Goal: Find specific page/section: Find specific page/section

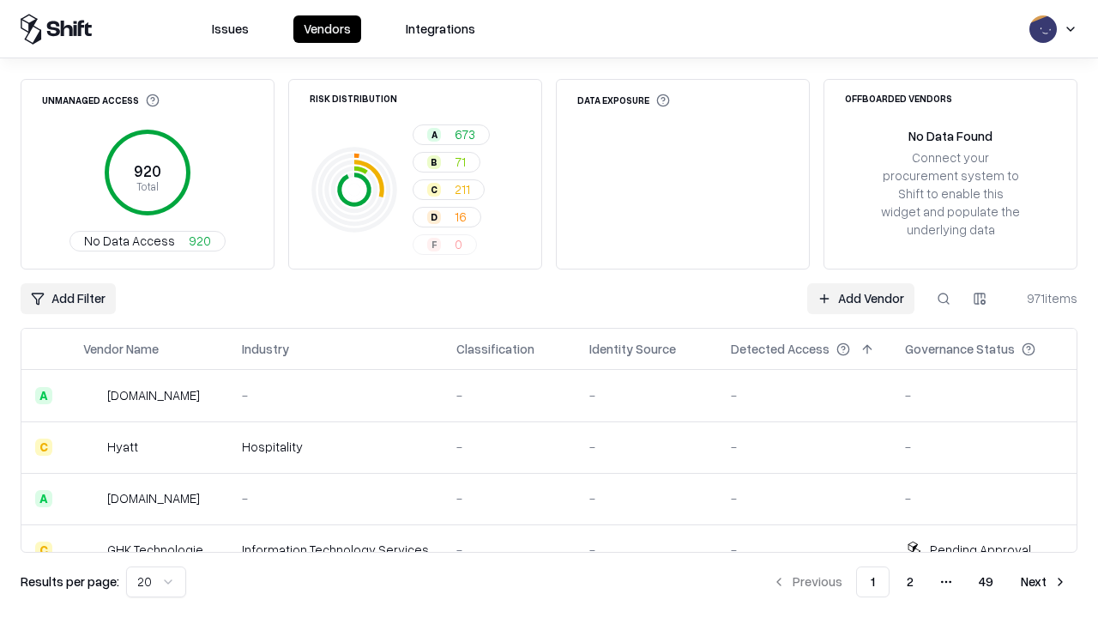
click at [549, 309] on div "Add Filter Add Vendor 971 items" at bounding box center [549, 298] width 1057 height 31
click at [68, 298] on html "Issues Vendors Integrations Unmanaged Access 920 Total No Data Access 920 Risk …" at bounding box center [549, 309] width 1098 height 618
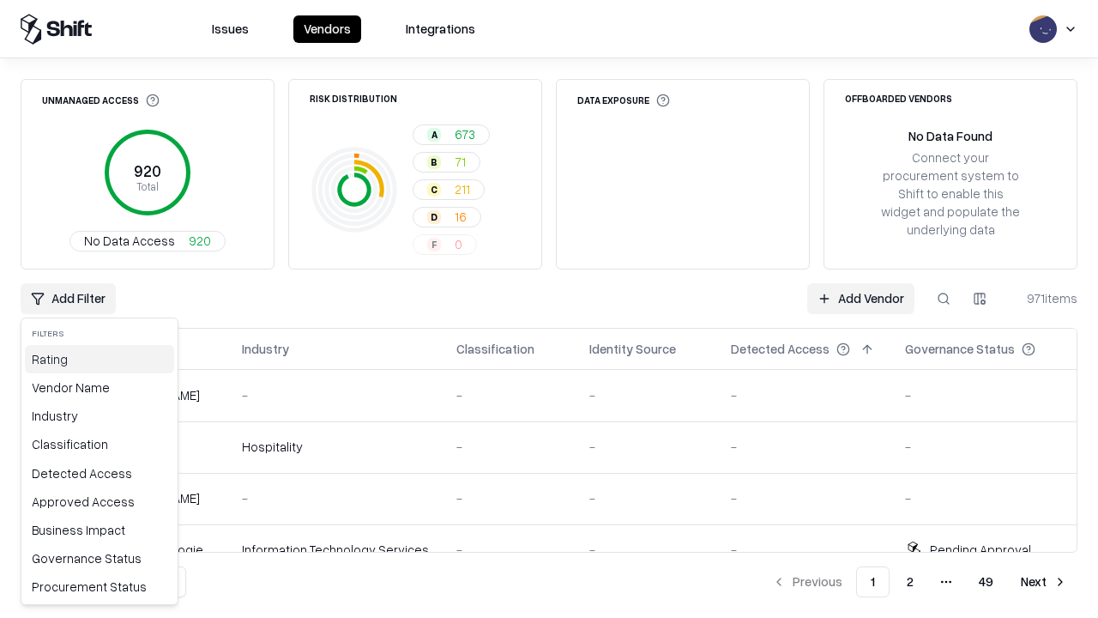
click at [99, 359] on div "Rating" at bounding box center [99, 359] width 149 height 28
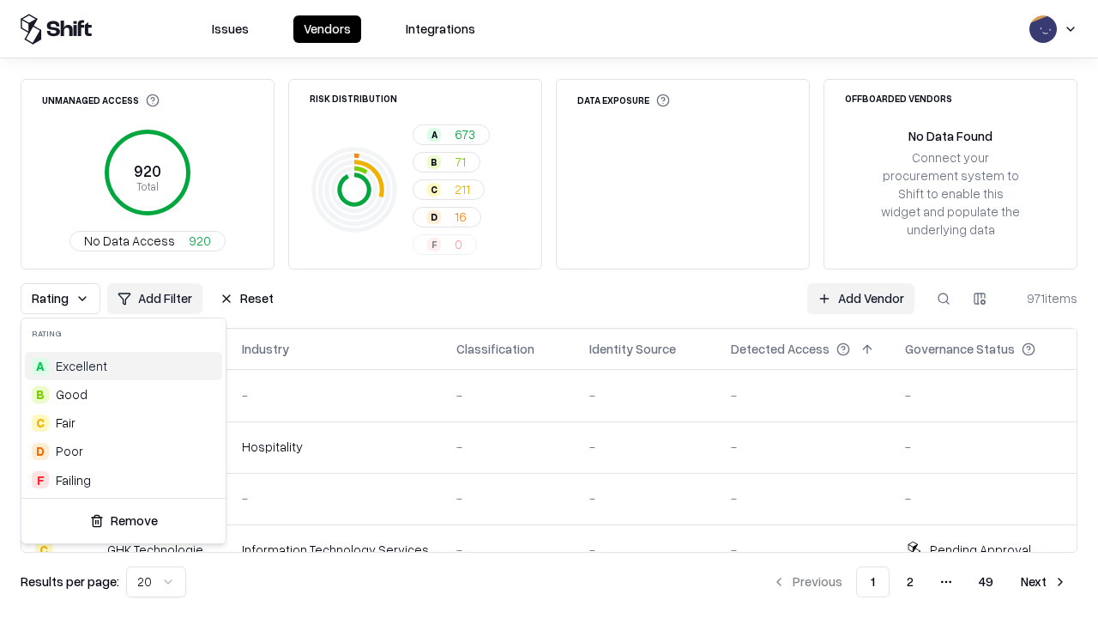
click at [549, 309] on html "Issues Vendors Integrations Unmanaged Access 920 Total No Data Access 920 Risk …" at bounding box center [549, 309] width 1098 height 618
click at [246, 298] on button "Reset" at bounding box center [246, 298] width 75 height 31
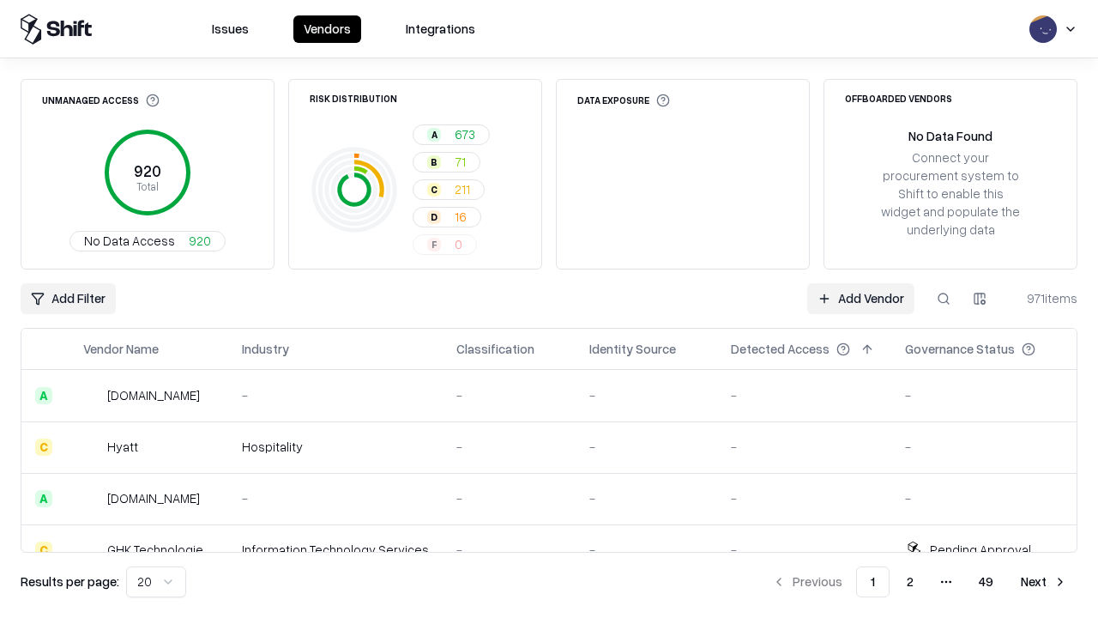
click at [549, 309] on div "Add Filter Add Vendor 971 items" at bounding box center [549, 298] width 1057 height 31
click at [68, 298] on html "Issues Vendors Integrations Unmanaged Access 920 Total No Data Access 920 Risk …" at bounding box center [549, 309] width 1098 height 618
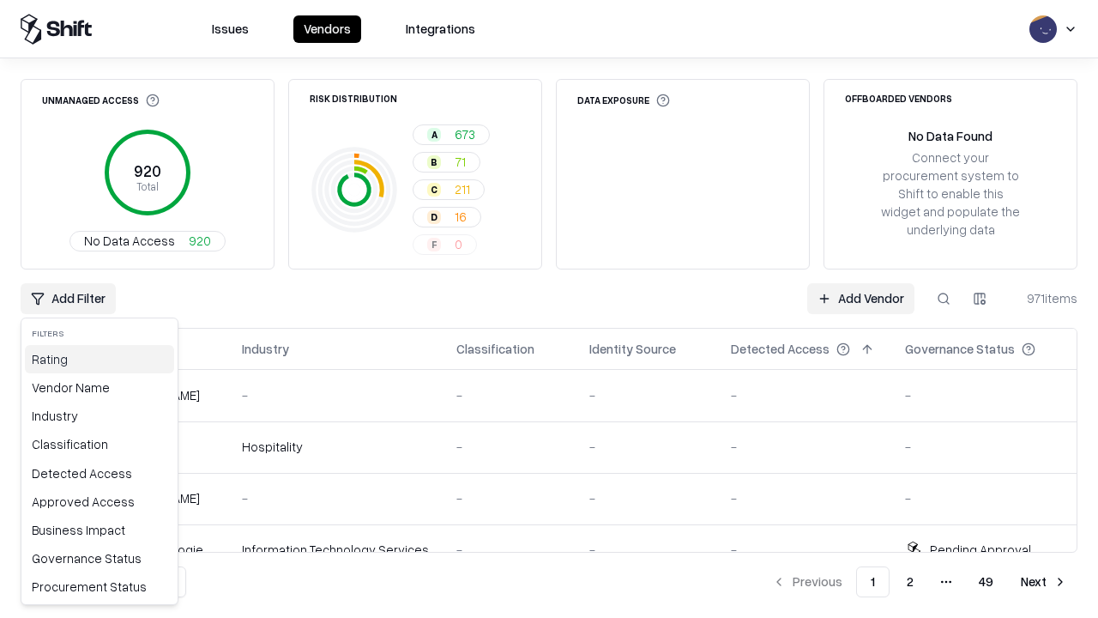
click at [99, 359] on div "Rating" at bounding box center [99, 359] width 149 height 28
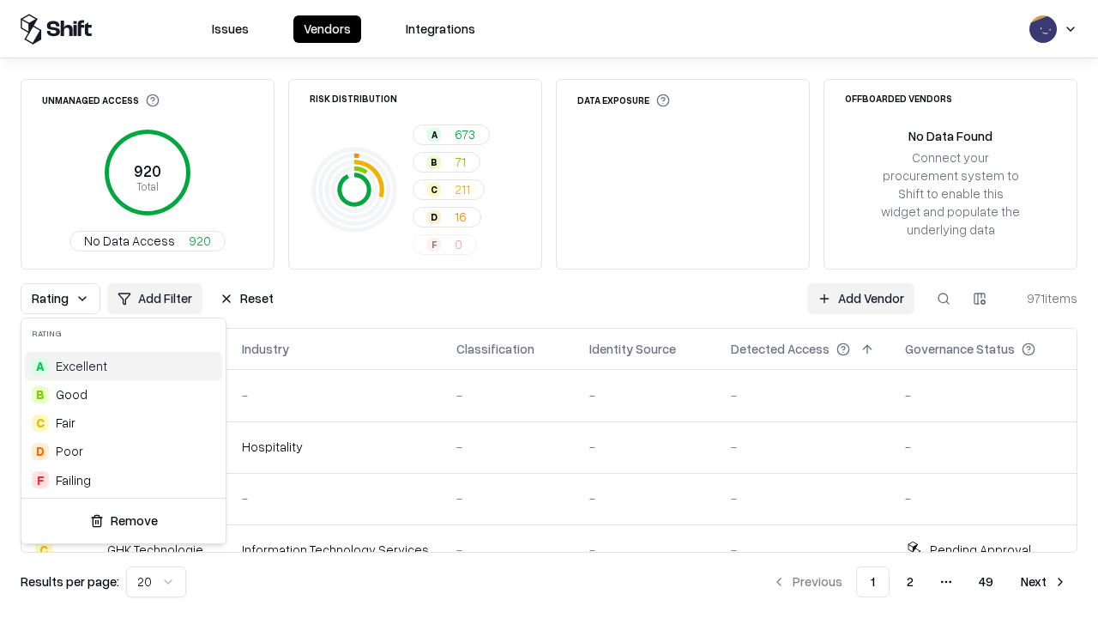
click at [124, 450] on div "D Poor" at bounding box center [123, 451] width 197 height 28
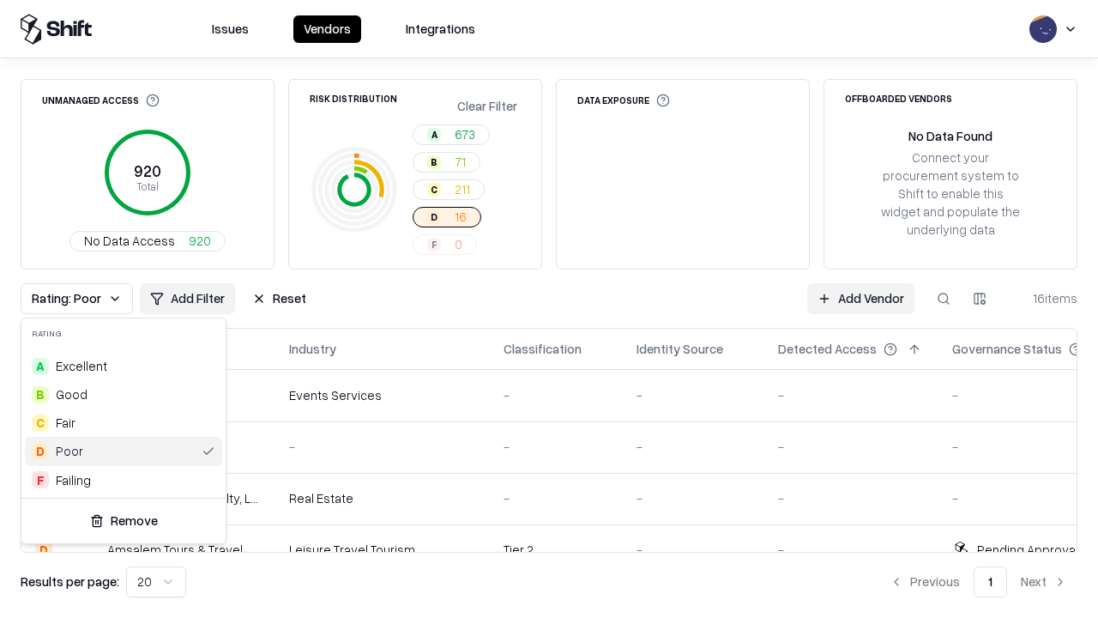
click at [549, 309] on html "Issues Vendors Integrations Unmanaged Access 920 Total No Data Access 920 Risk …" at bounding box center [549, 309] width 1098 height 618
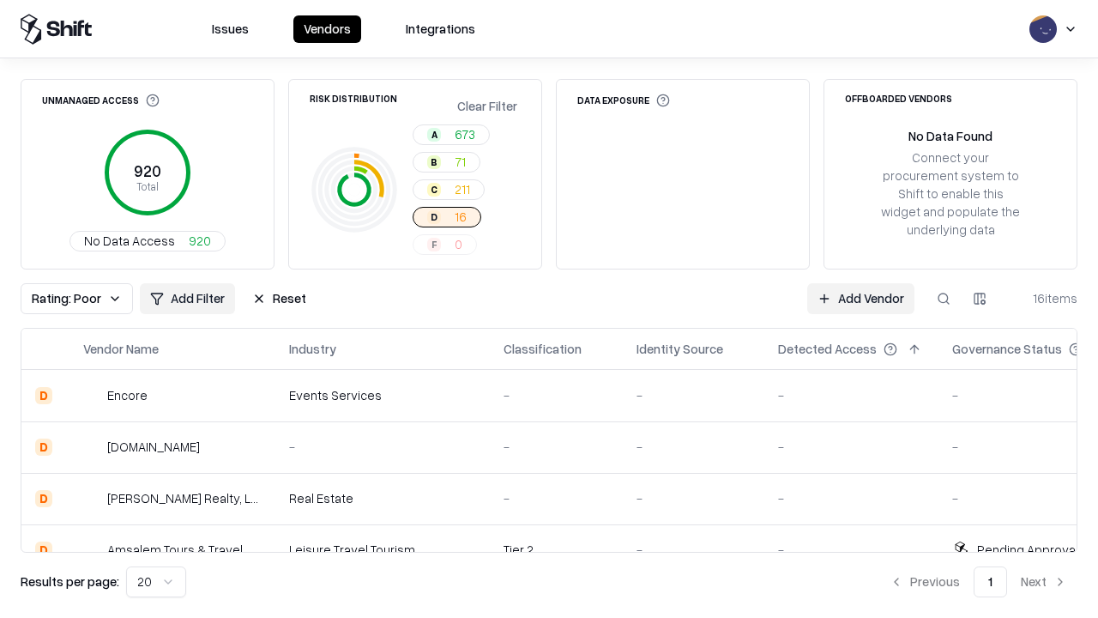
click at [549, 309] on div "Rating: Poor Add Filter Reset Add Vendor 16 items" at bounding box center [549, 298] width 1057 height 31
click at [279, 298] on button "Reset" at bounding box center [279, 298] width 75 height 31
click at [549, 309] on div "Add Filter Add Vendor 16 items" at bounding box center [549, 298] width 1057 height 31
click at [68, 298] on html "Issues Vendors Integrations Unmanaged Access 920 Total No Data Access 920 Risk …" at bounding box center [549, 309] width 1098 height 618
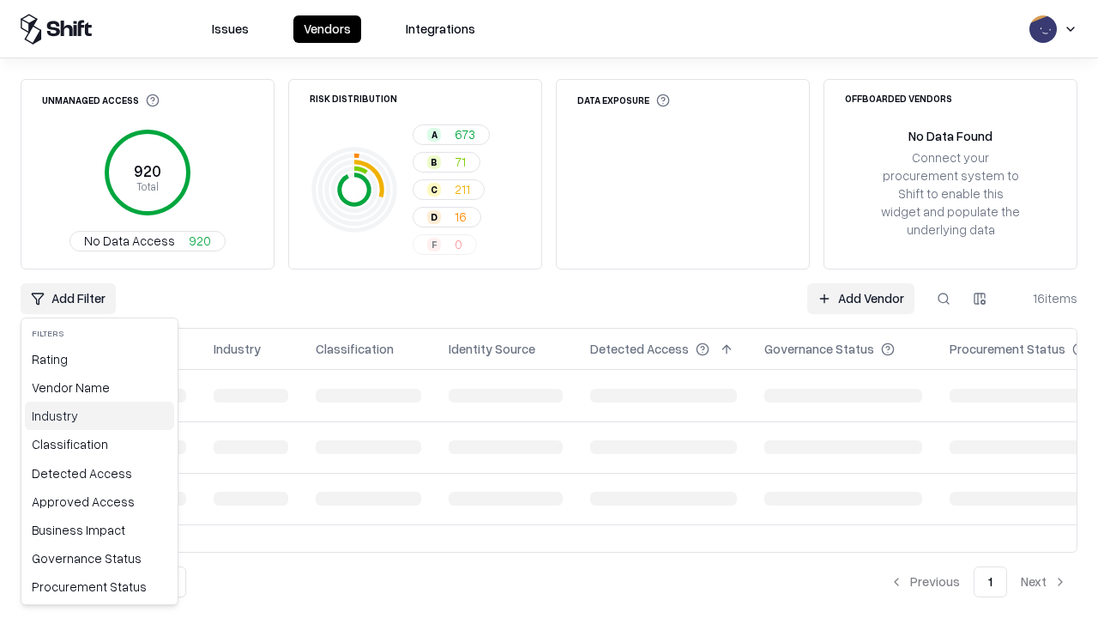
click at [99, 415] on div "Industry" at bounding box center [99, 415] width 149 height 28
